Goal: Task Accomplishment & Management: Manage account settings

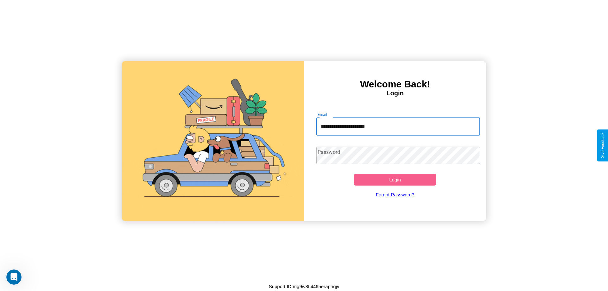
type input "**********"
click at [395, 180] on button "Login" at bounding box center [395, 180] width 82 height 12
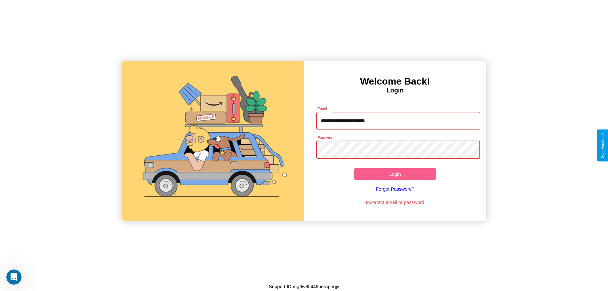
click at [395, 174] on button "Login" at bounding box center [395, 174] width 82 height 12
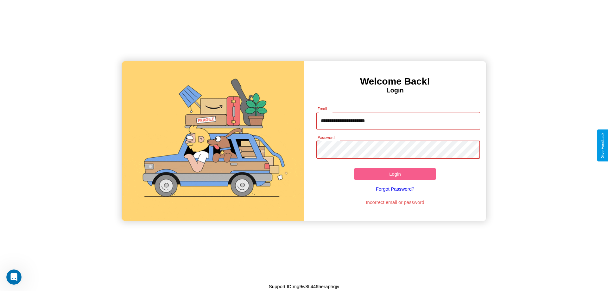
click at [395, 174] on button "Login" at bounding box center [395, 174] width 82 height 12
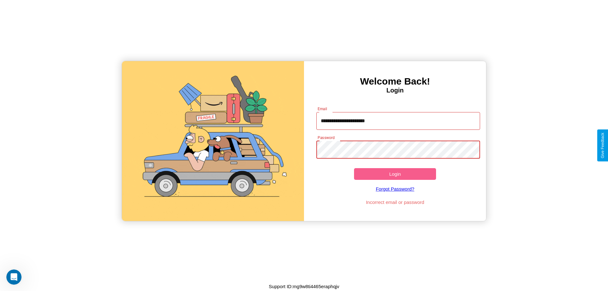
click at [395, 174] on button "Login" at bounding box center [395, 174] width 82 height 12
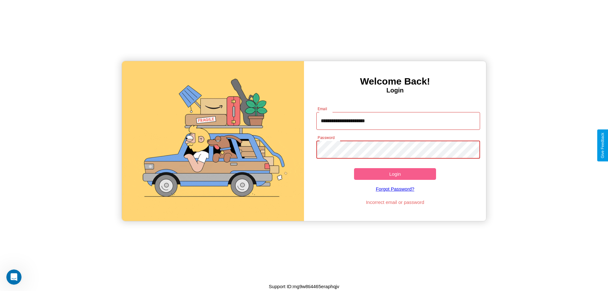
click at [395, 174] on button "Login" at bounding box center [395, 174] width 82 height 12
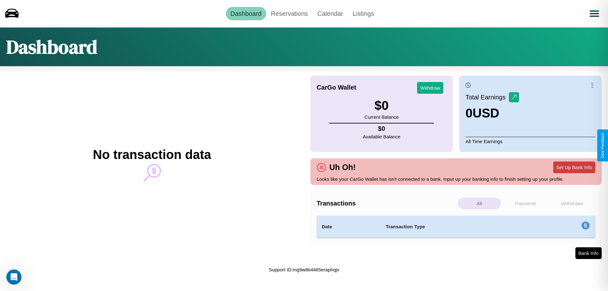
click at [574, 167] on button "Set Up Bank Info" at bounding box center [575, 168] width 42 height 12
